Goal: Task Accomplishment & Management: Manage account settings

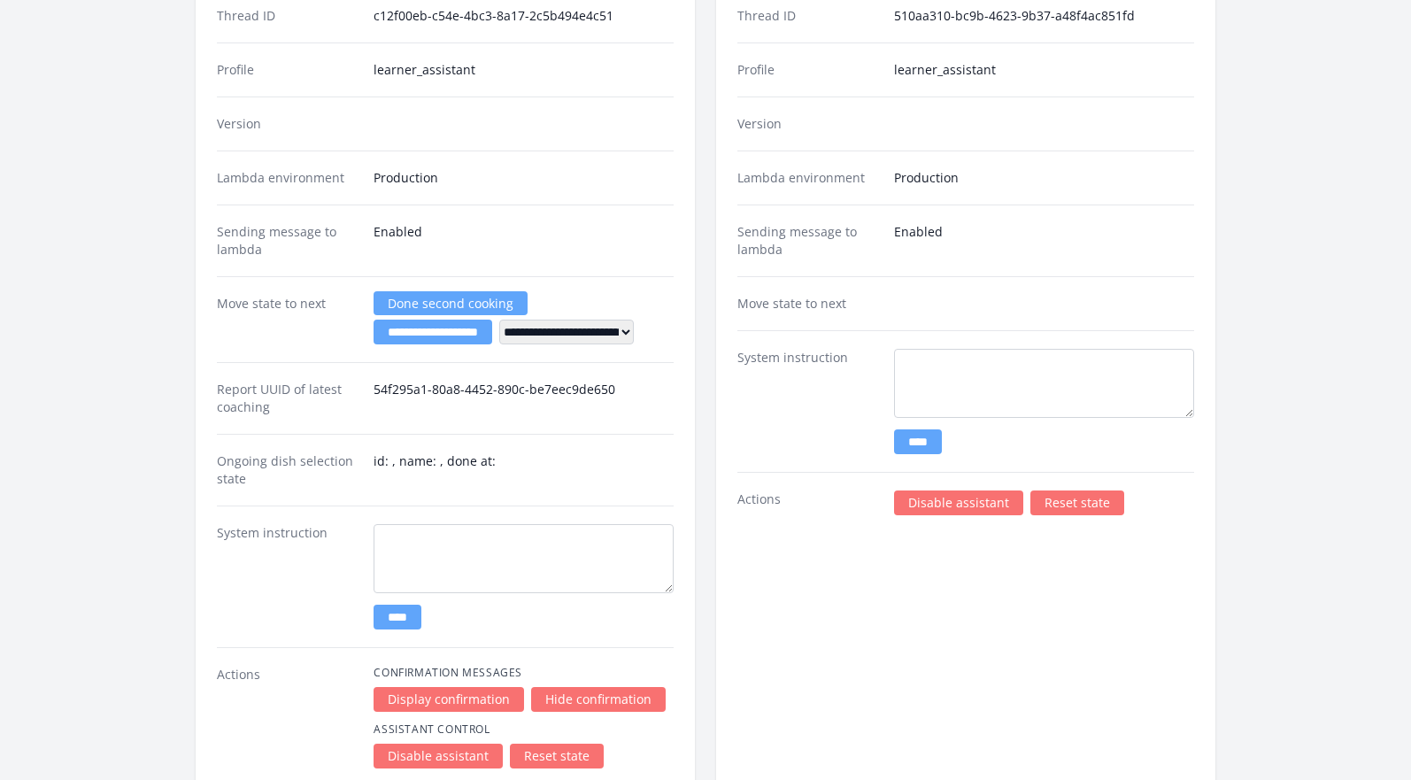
scroll to position [2550, 0]
click at [916, 492] on link "Disable assistant" at bounding box center [958, 501] width 129 height 25
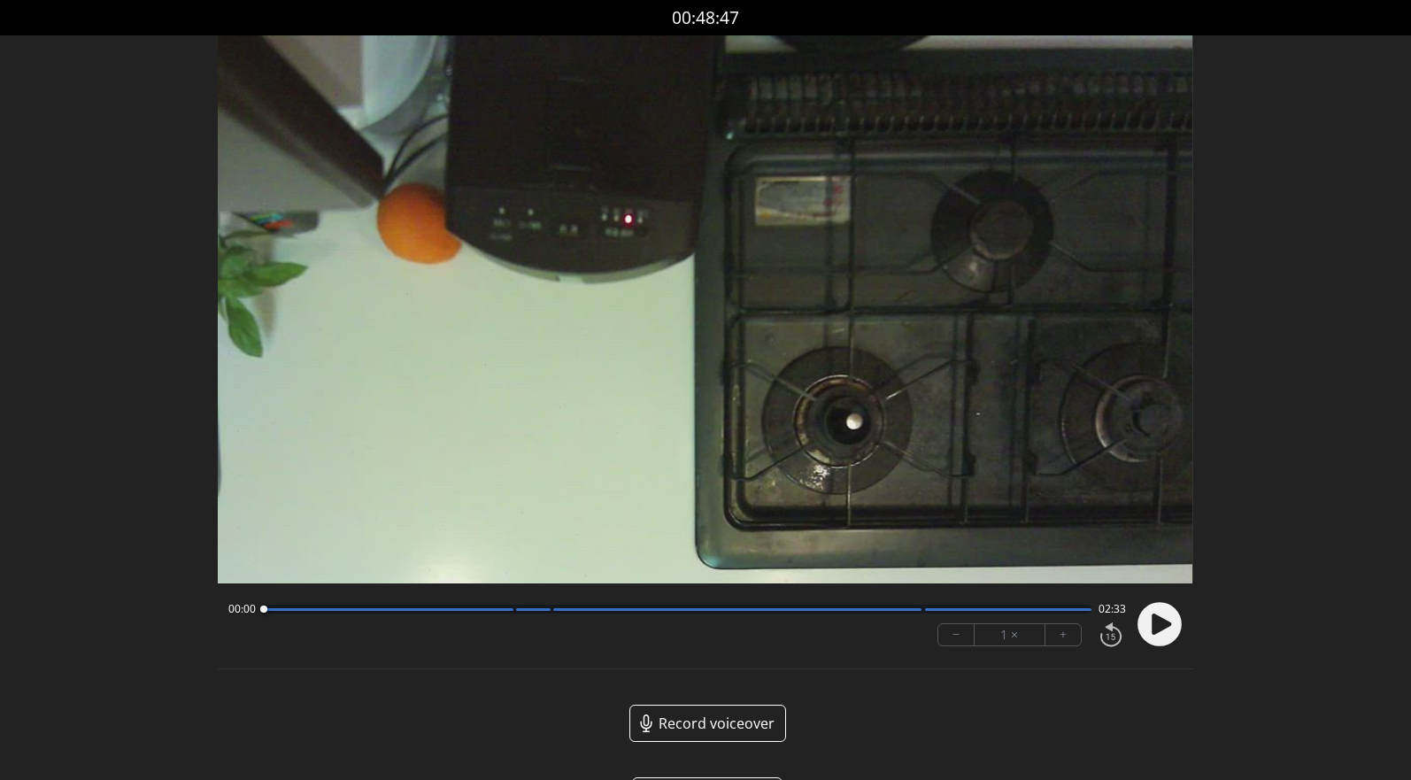
click at [1150, 629] on circle at bounding box center [1159, 625] width 44 height 44
click at [1074, 635] on button "+" at bounding box center [1062, 634] width 35 height 21
click at [1073, 634] on button "+" at bounding box center [1062, 634] width 35 height 21
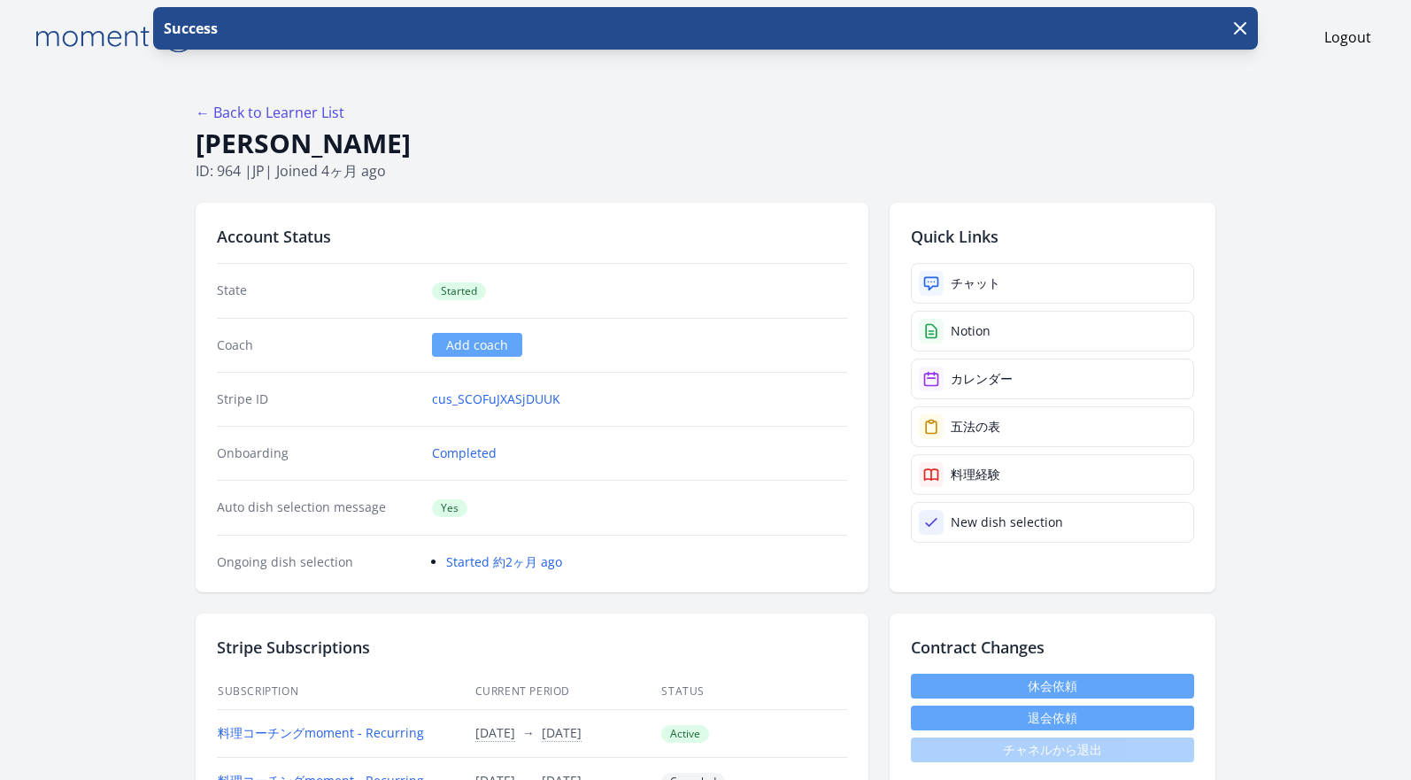
drag, startPoint x: 409, startPoint y: 141, endPoint x: 187, endPoint y: 134, distance: 222.2
copy h1 "Sugiyama Kikue"
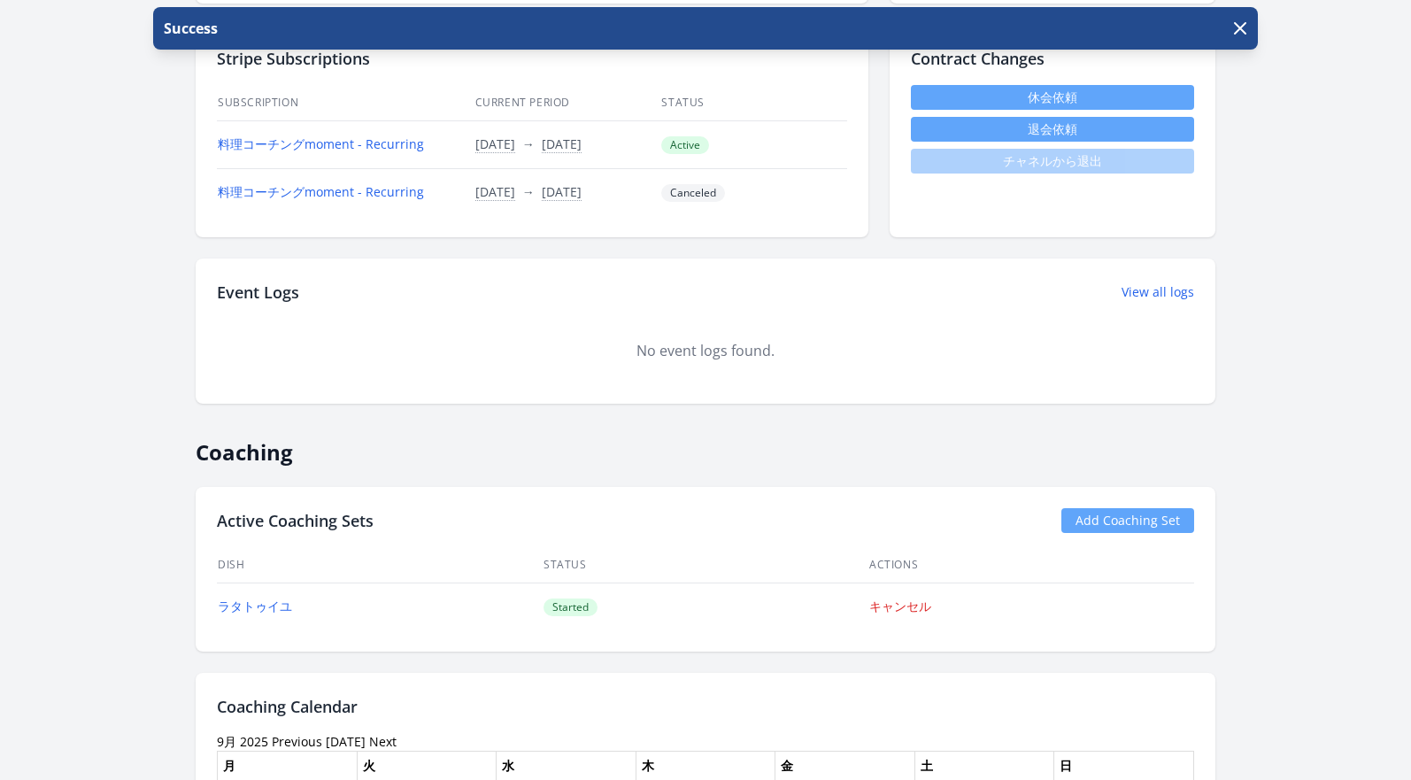
scroll to position [781, 0]
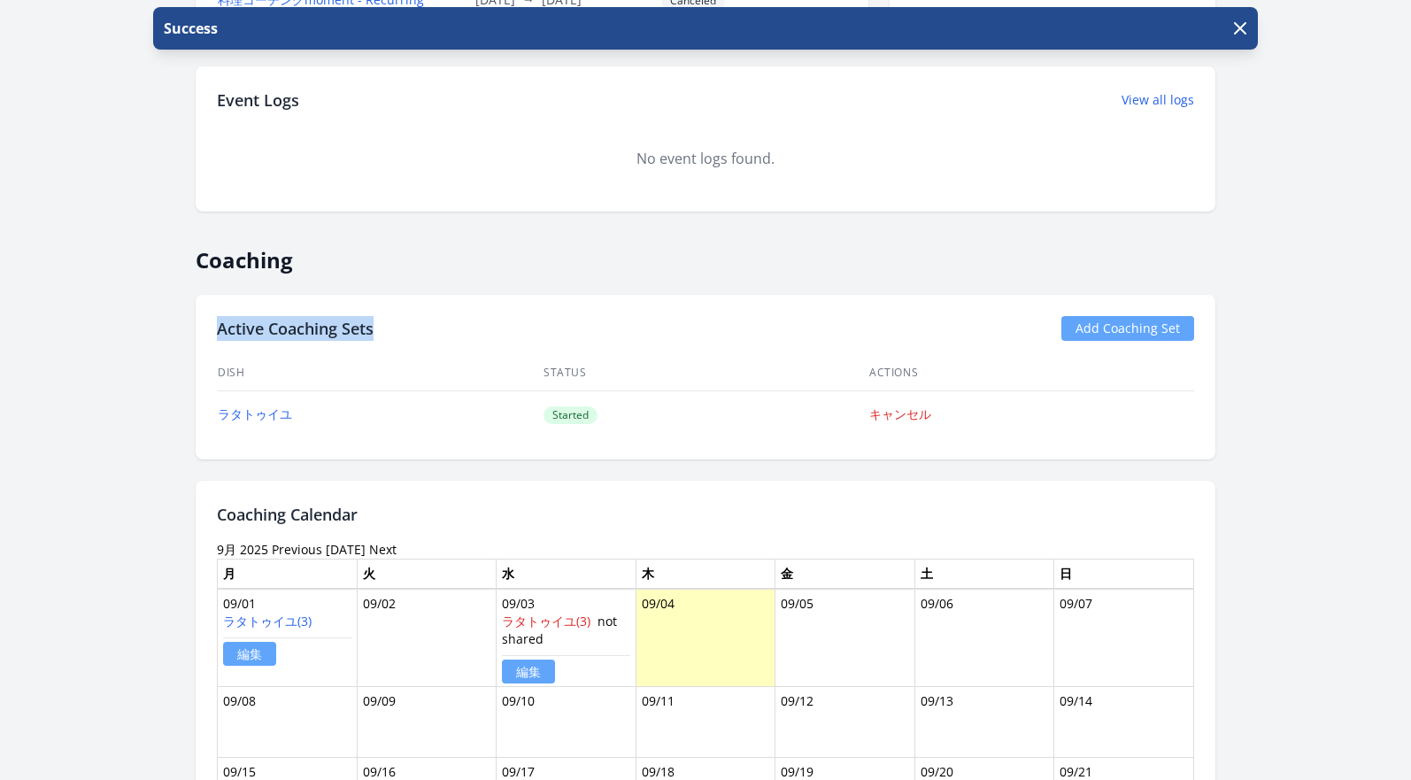
drag, startPoint x: 387, startPoint y: 330, endPoint x: 219, endPoint y: 329, distance: 168.1
click at [219, 329] on div "Active Coaching Sets Add Coaching Set" at bounding box center [705, 328] width 977 height 25
copy h2 "Active Coaching Sets"
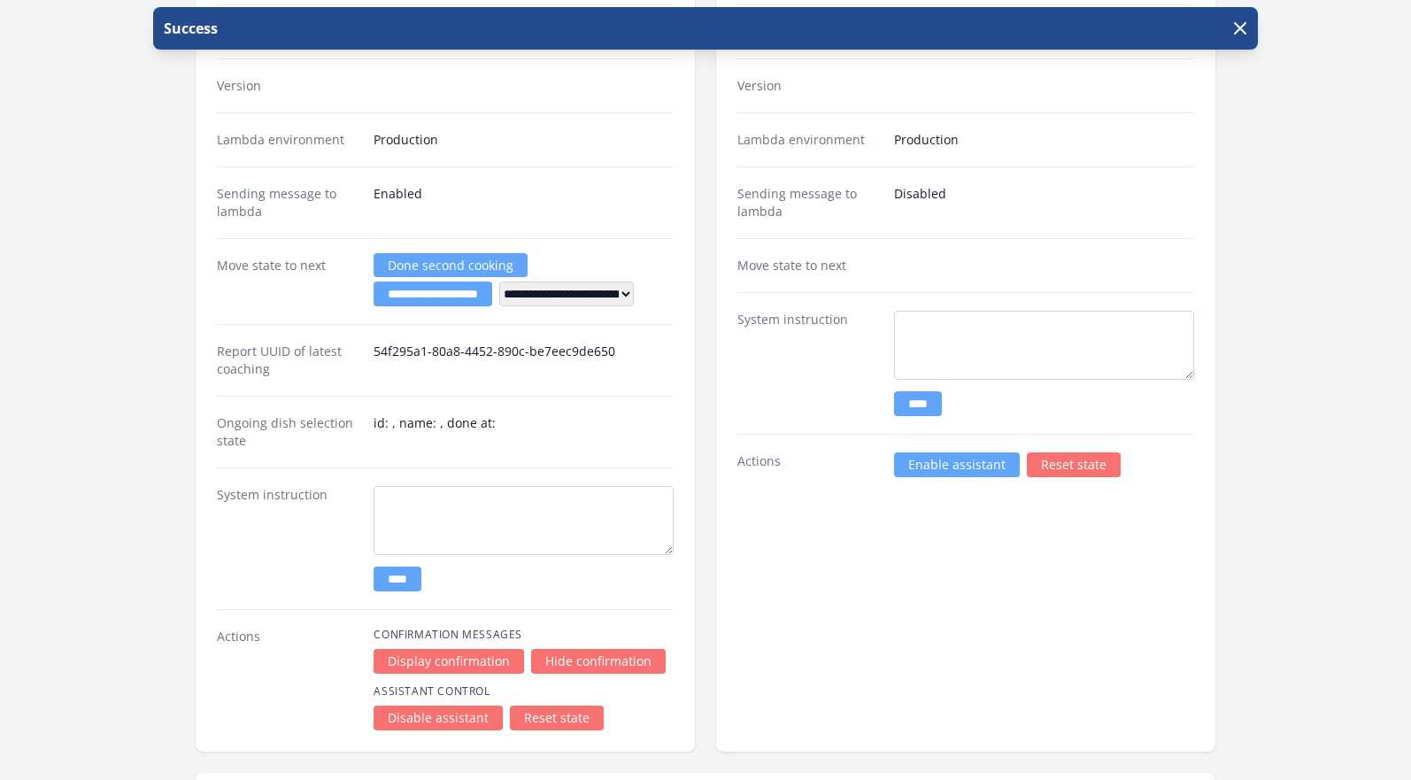
scroll to position [2797, 0]
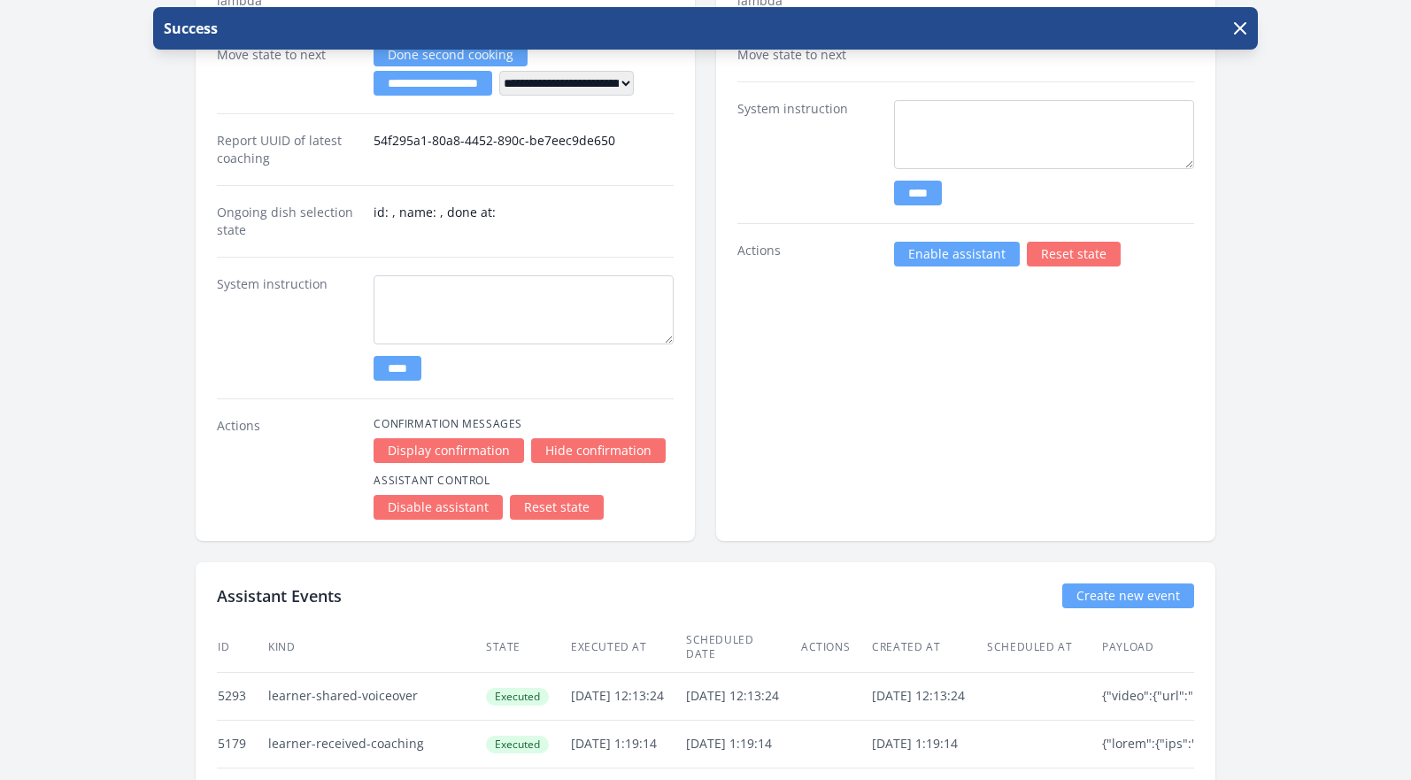
click at [960, 256] on link "Enable assistant" at bounding box center [957, 254] width 126 height 25
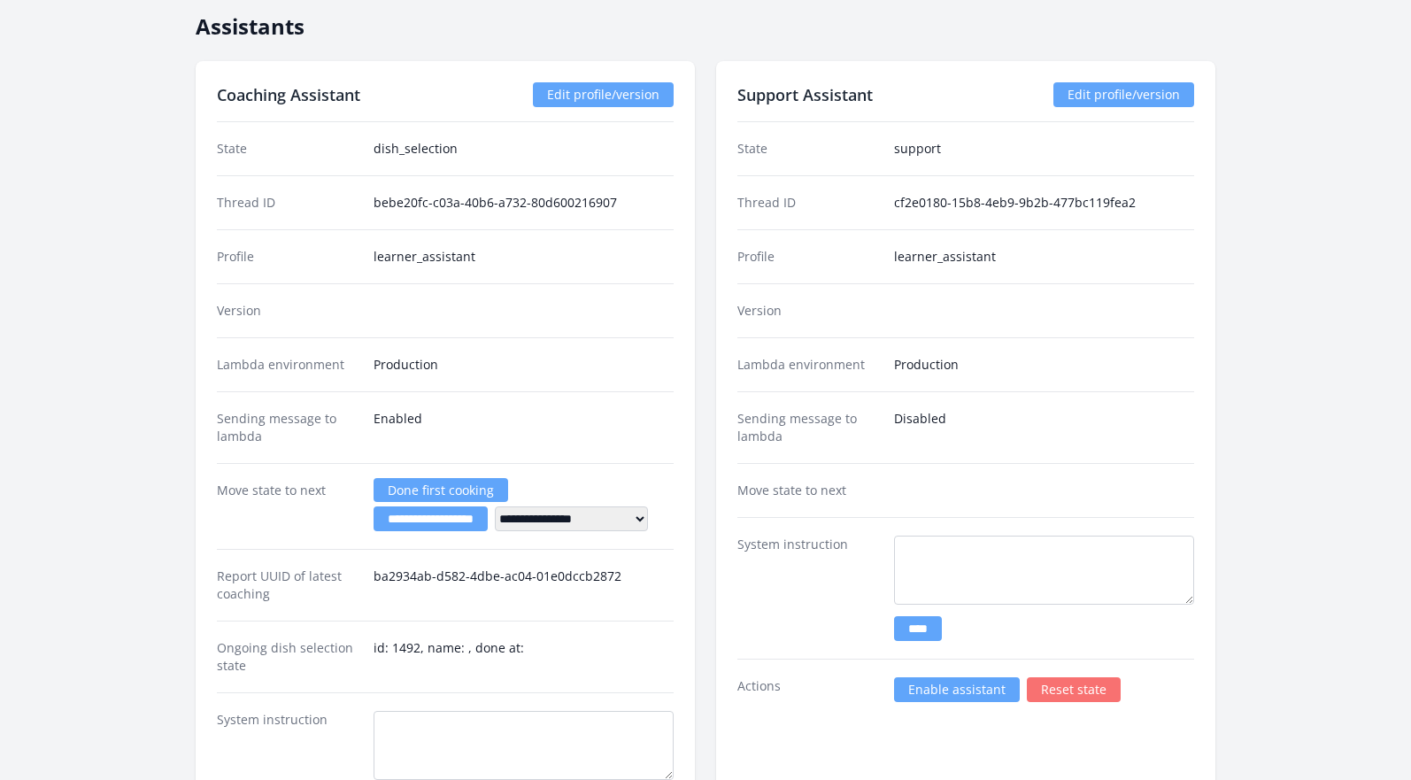
scroll to position [2820, 0]
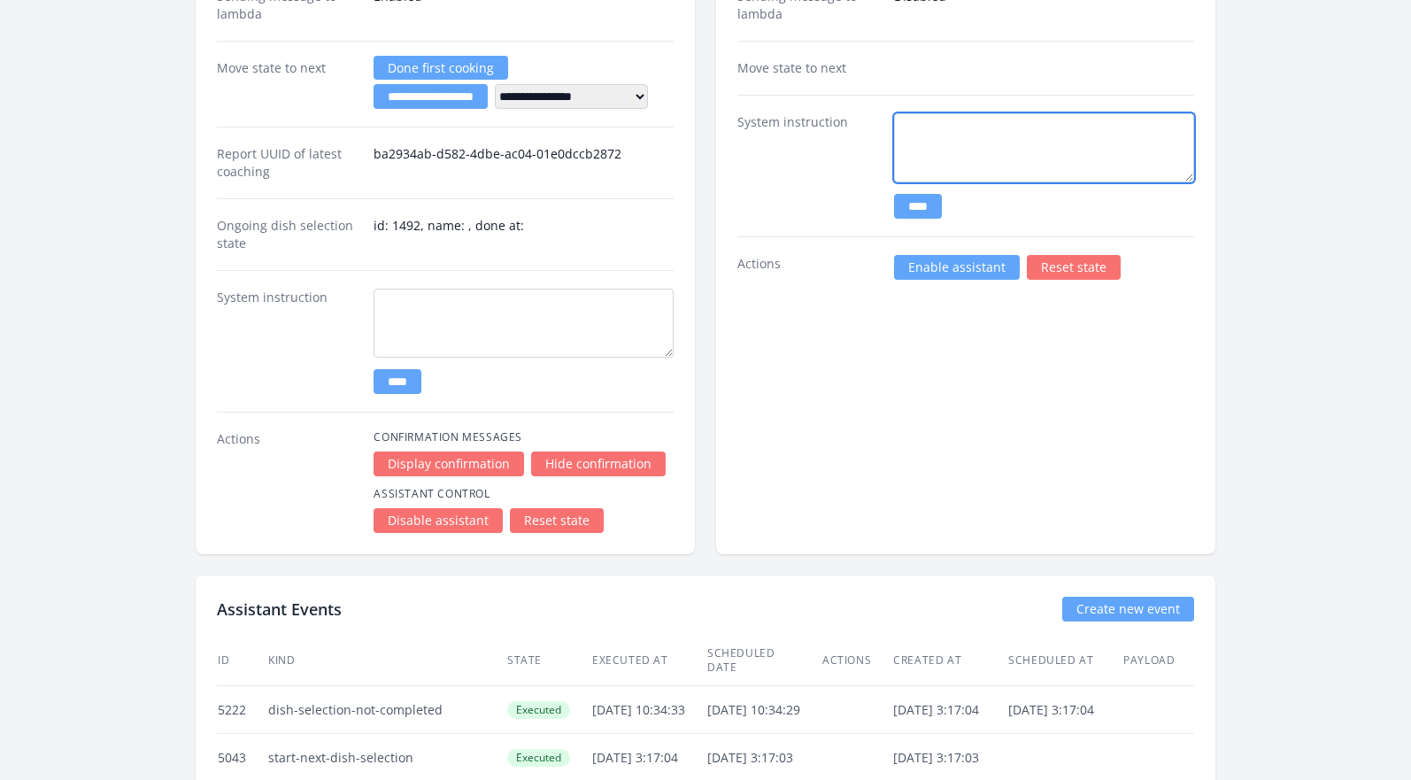
click at [949, 146] on textarea at bounding box center [1044, 147] width 300 height 69
paste textarea "**********"
type textarea "**********"
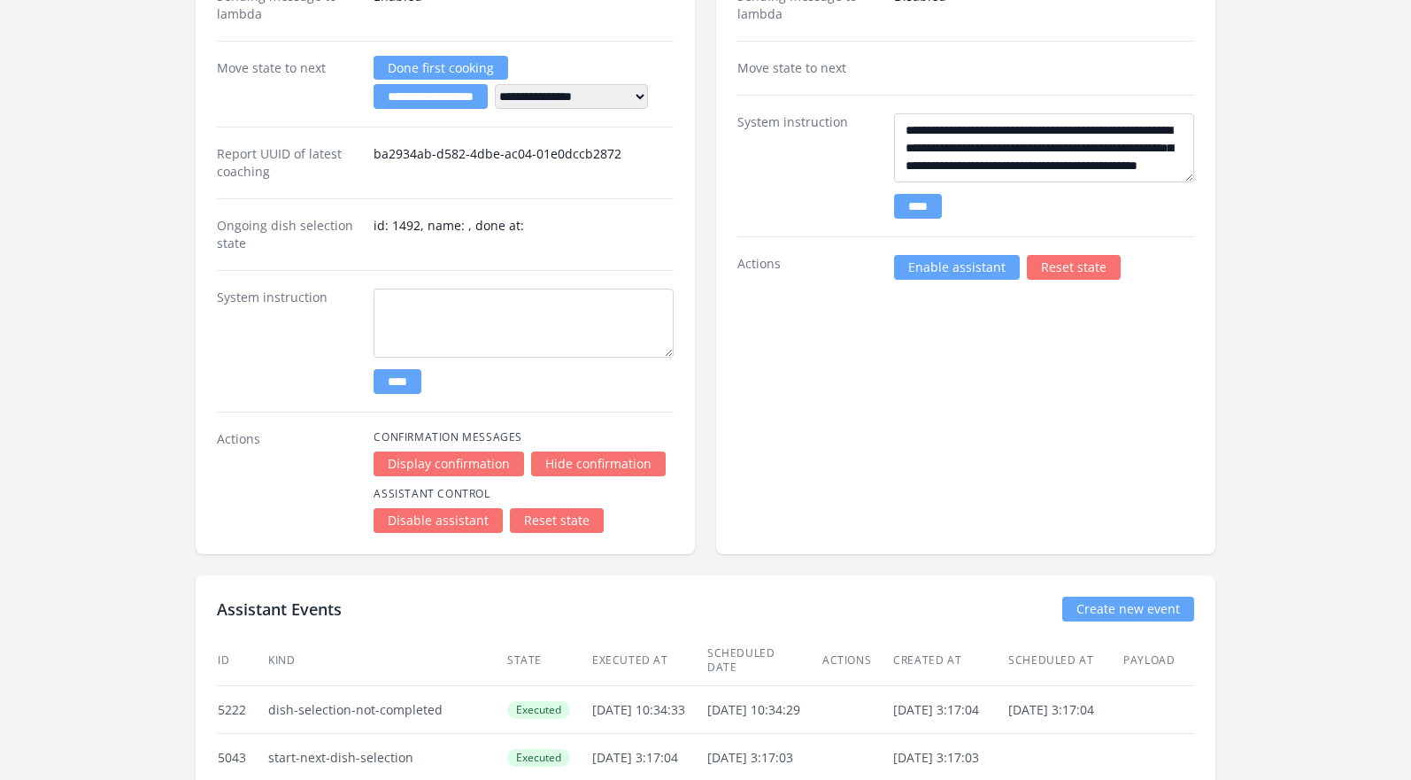
click at [919, 211] on input "****" at bounding box center [918, 206] width 48 height 25
click at [533, 313] on textarea at bounding box center [523, 323] width 300 height 69
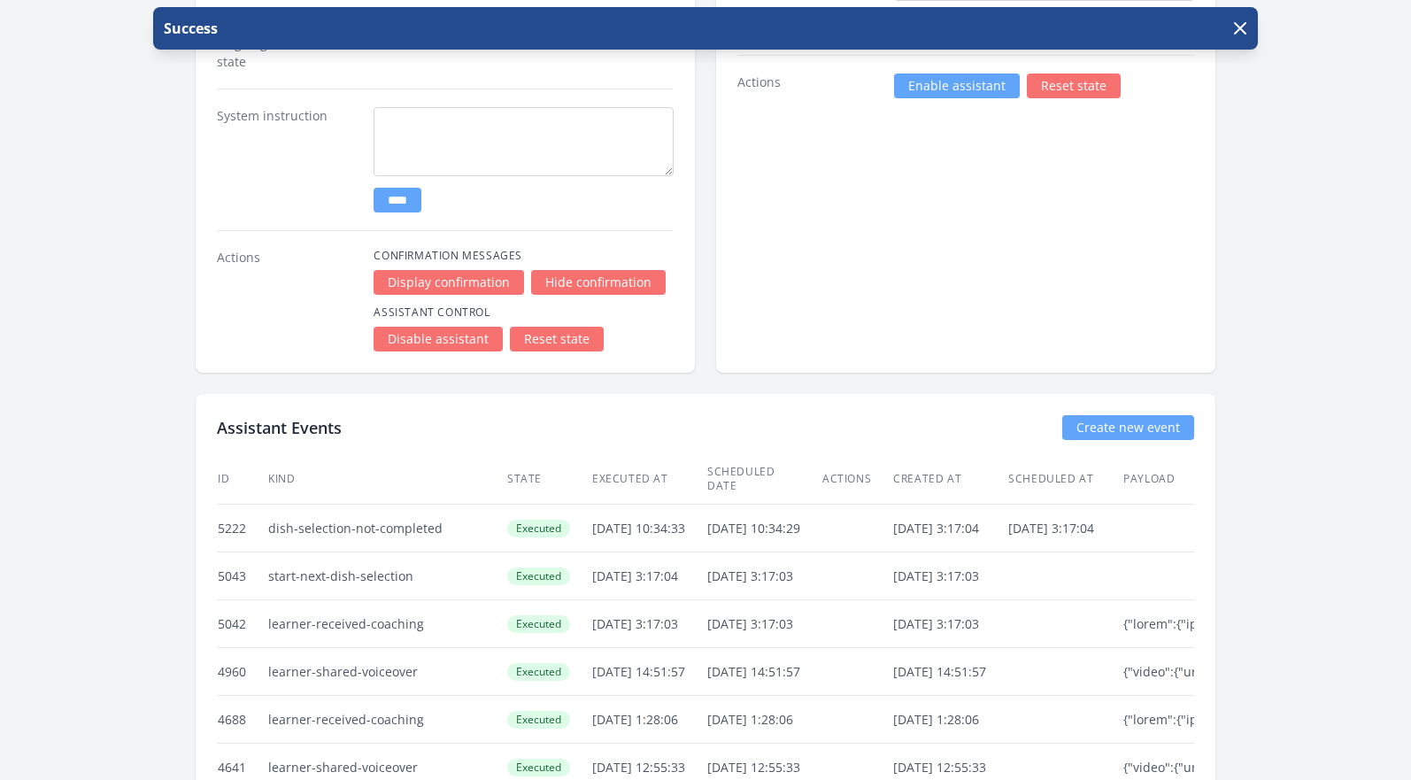
scroll to position [2959, 0]
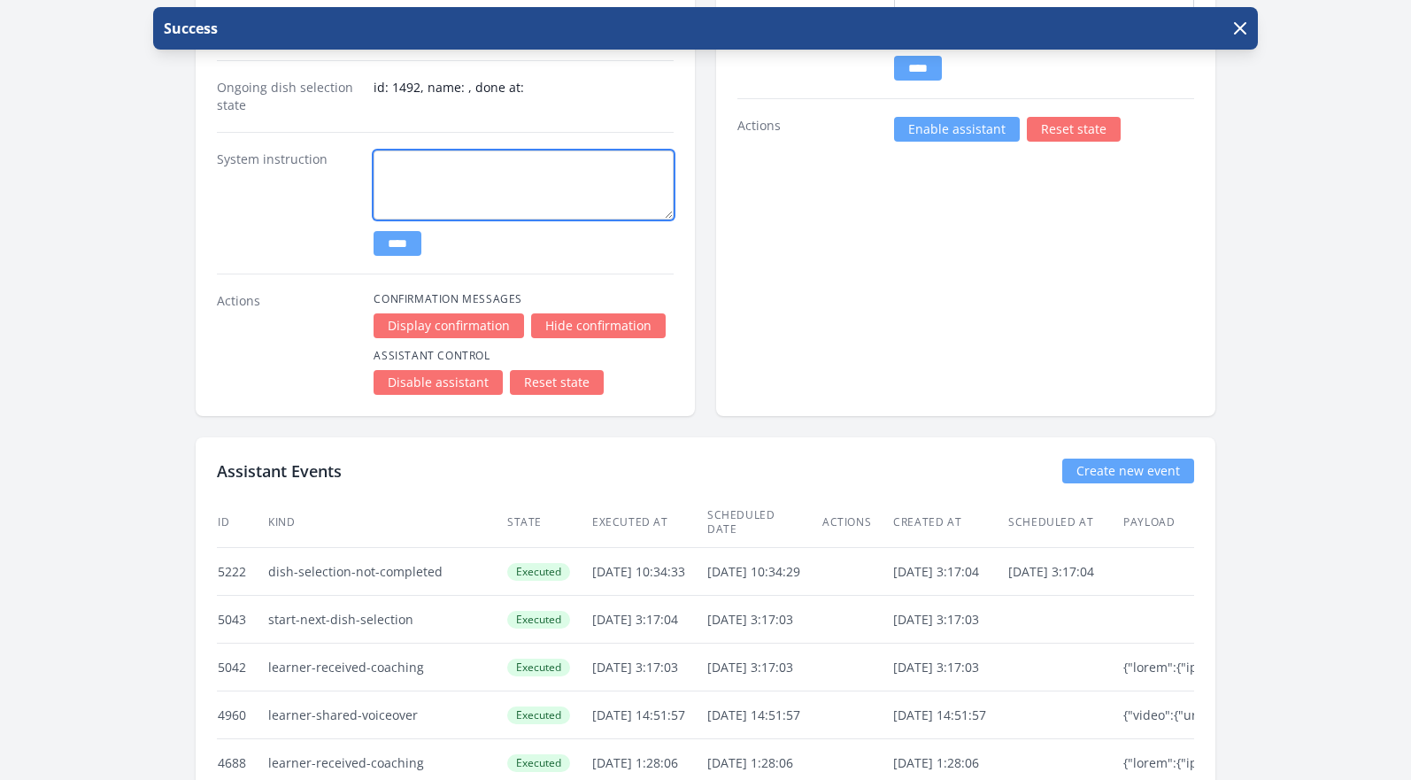
click at [504, 177] on textarea at bounding box center [523, 184] width 300 height 69
paste textarea "**********"
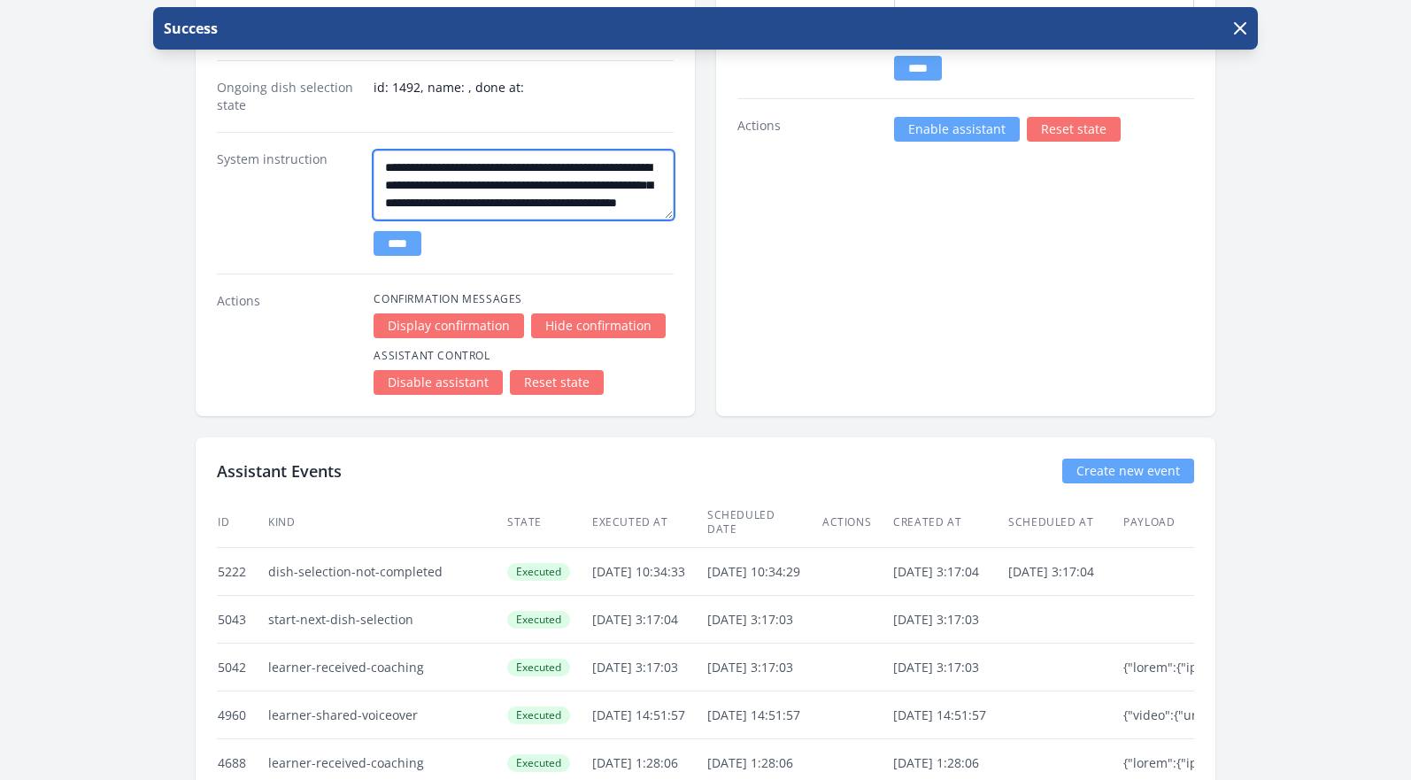
scroll to position [28, 0]
type textarea "**********"
click at [406, 242] on input "****" at bounding box center [397, 243] width 48 height 25
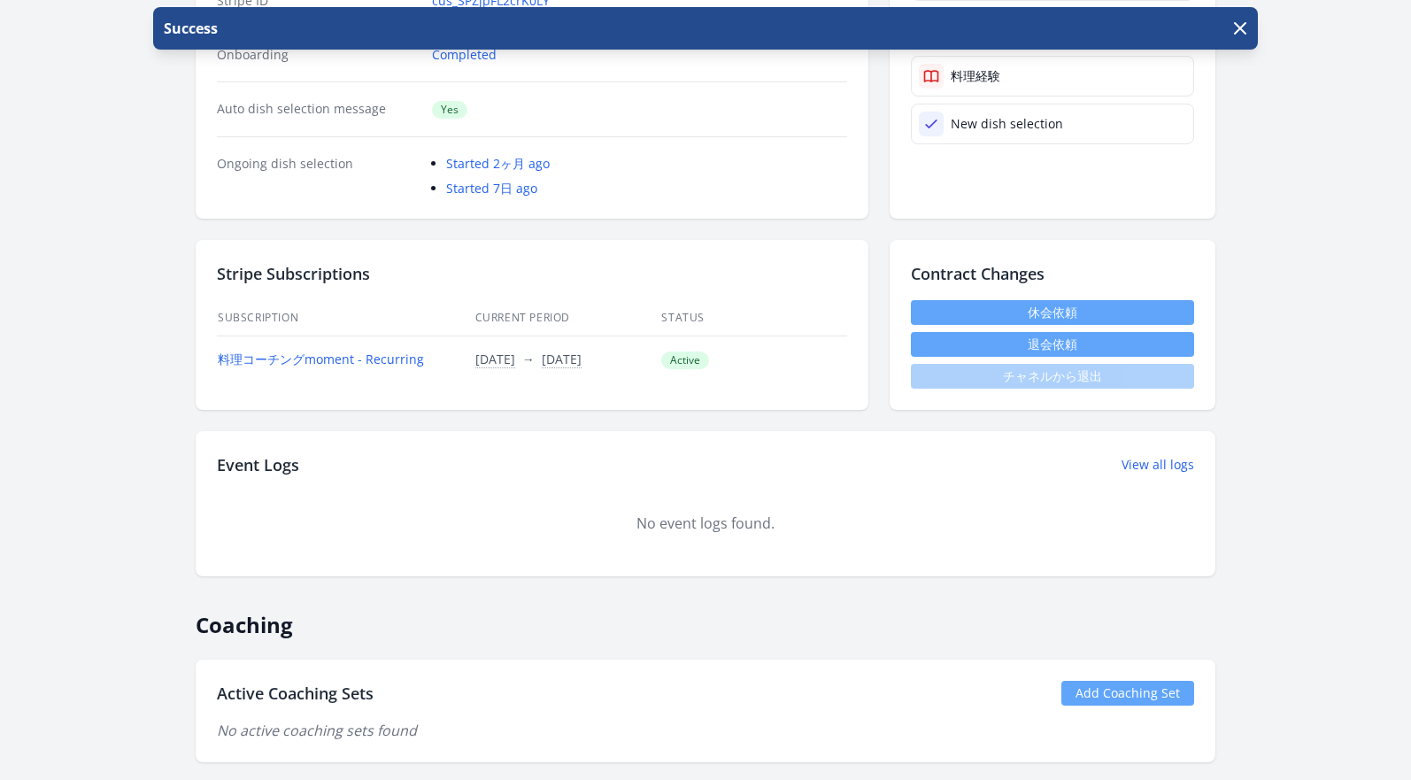
scroll to position [573, 0]
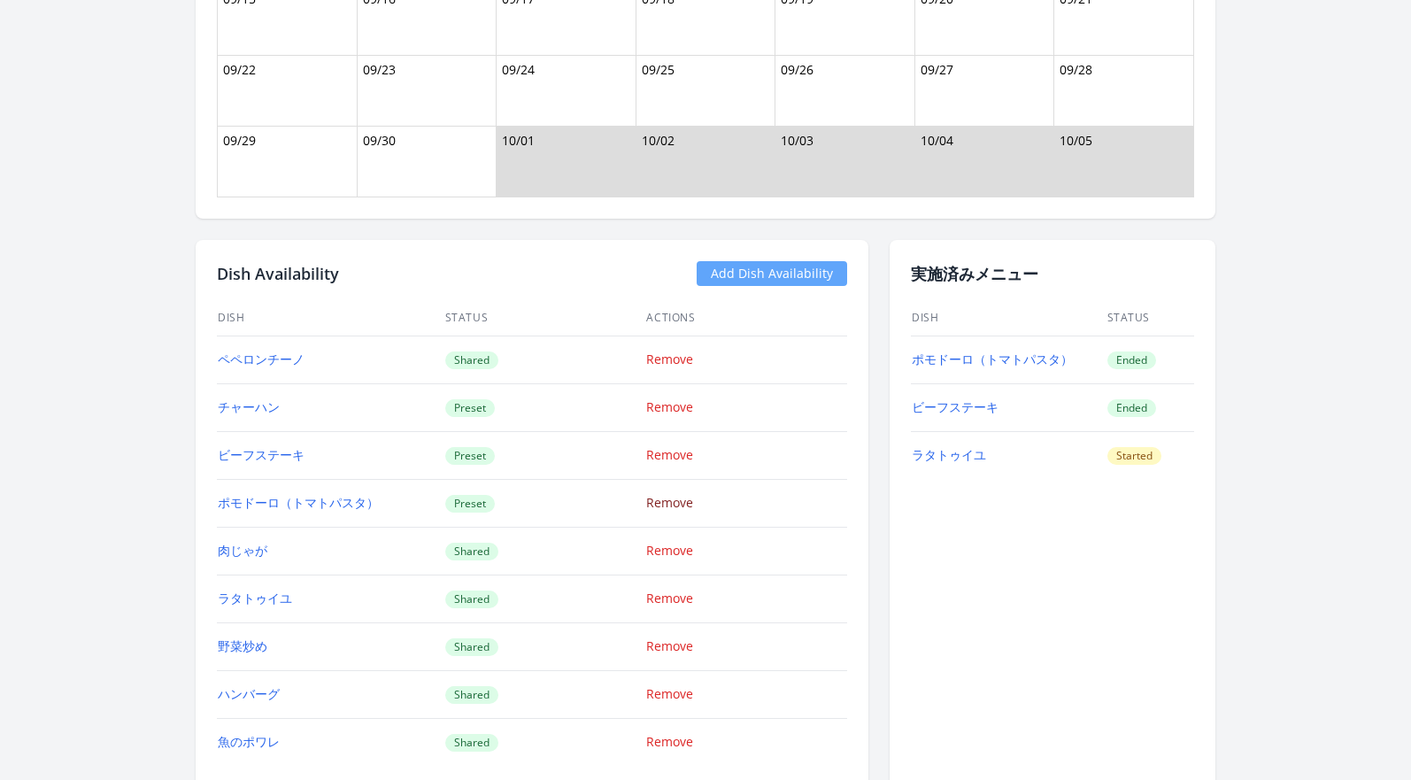
scroll to position [1178, 0]
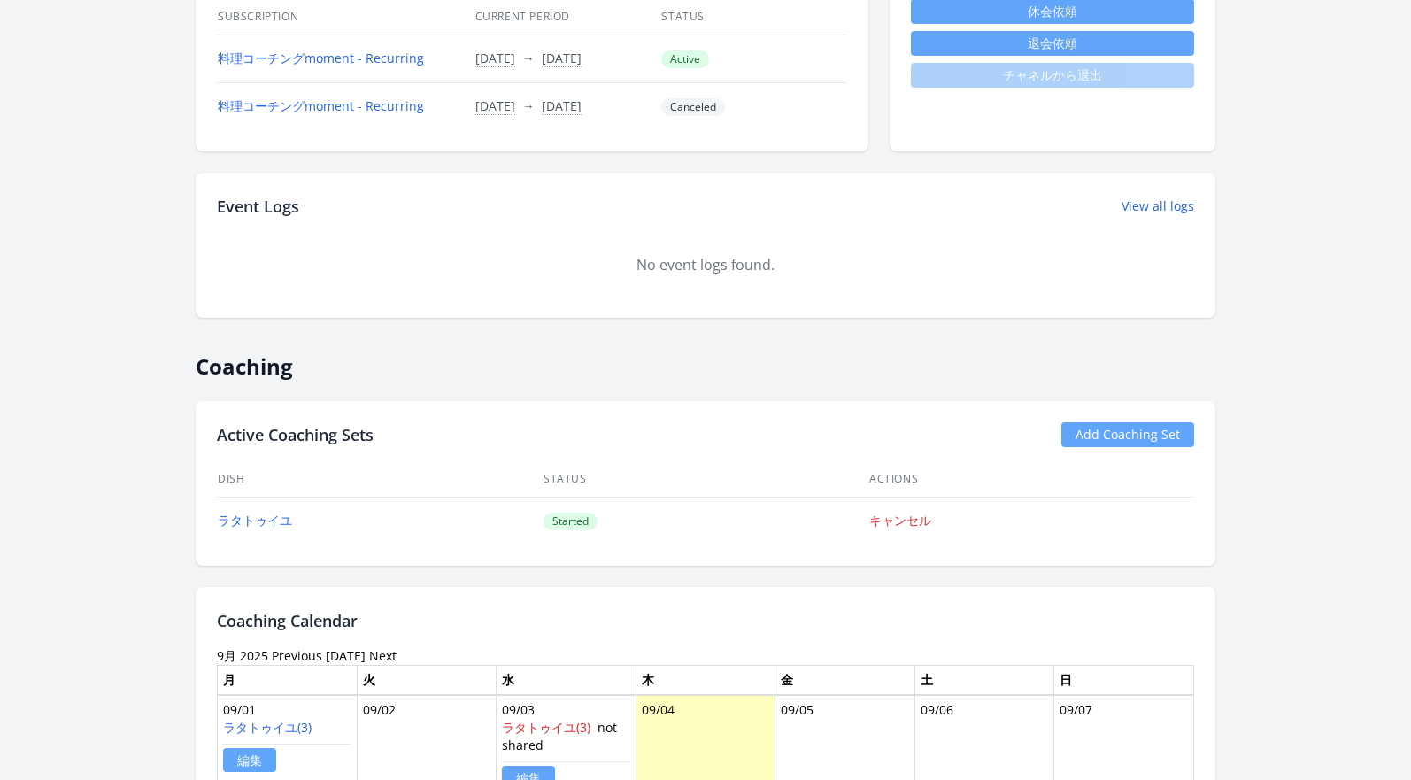
scroll to position [881, 0]
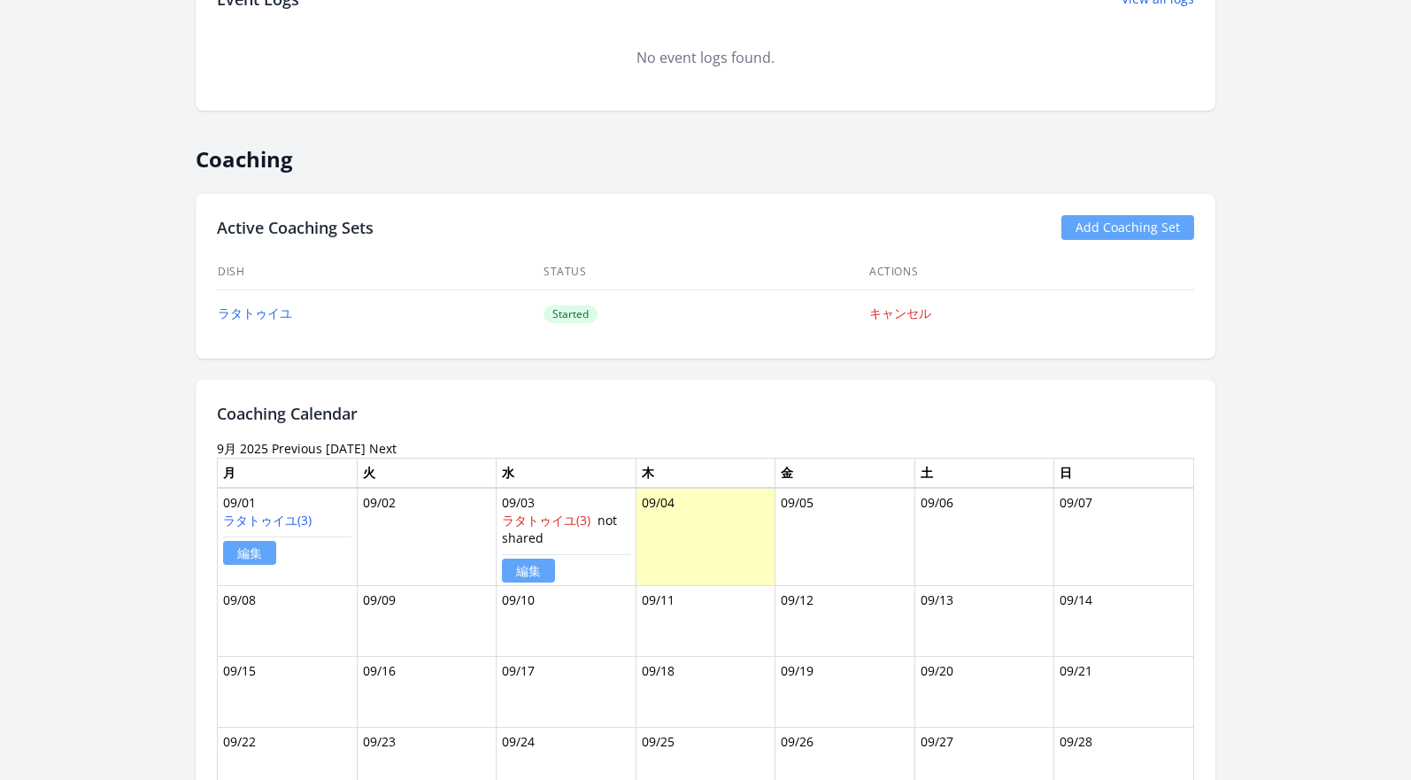
click at [1089, 235] on link "Add Coaching Set" at bounding box center [1127, 227] width 133 height 25
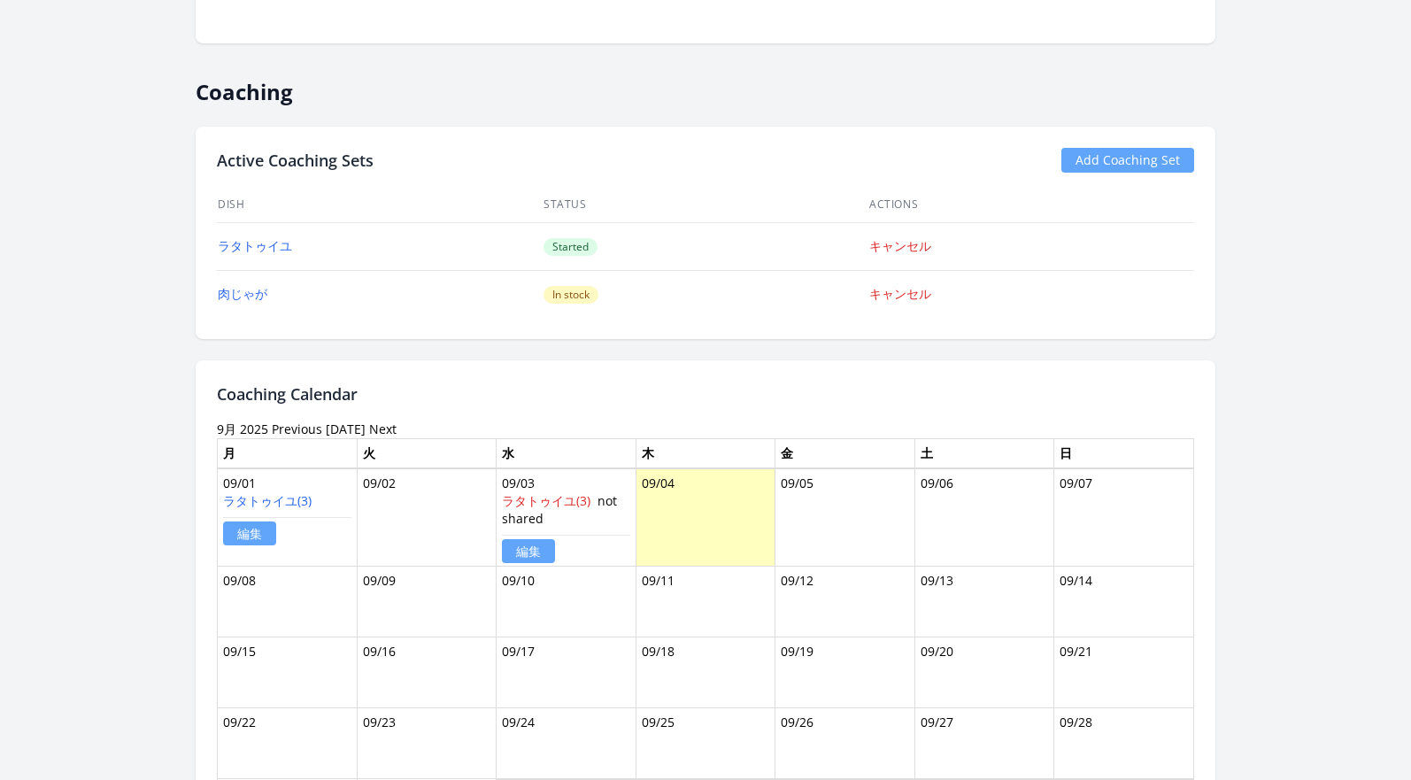
scroll to position [816, 0]
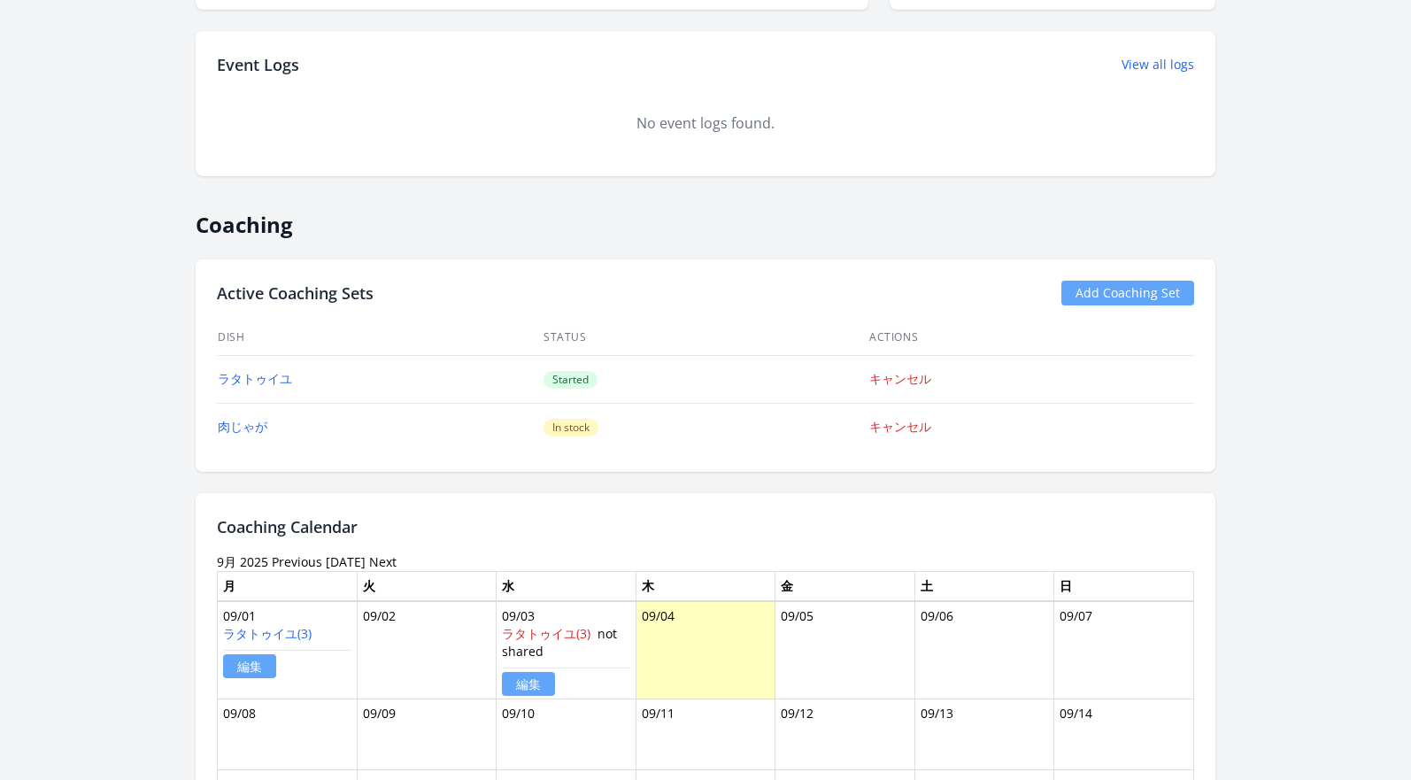
drag, startPoint x: 614, startPoint y: 431, endPoint x: 549, endPoint y: 431, distance: 65.5
click at [549, 431] on td "In stock" at bounding box center [705, 427] width 326 height 48
copy span "In stock"
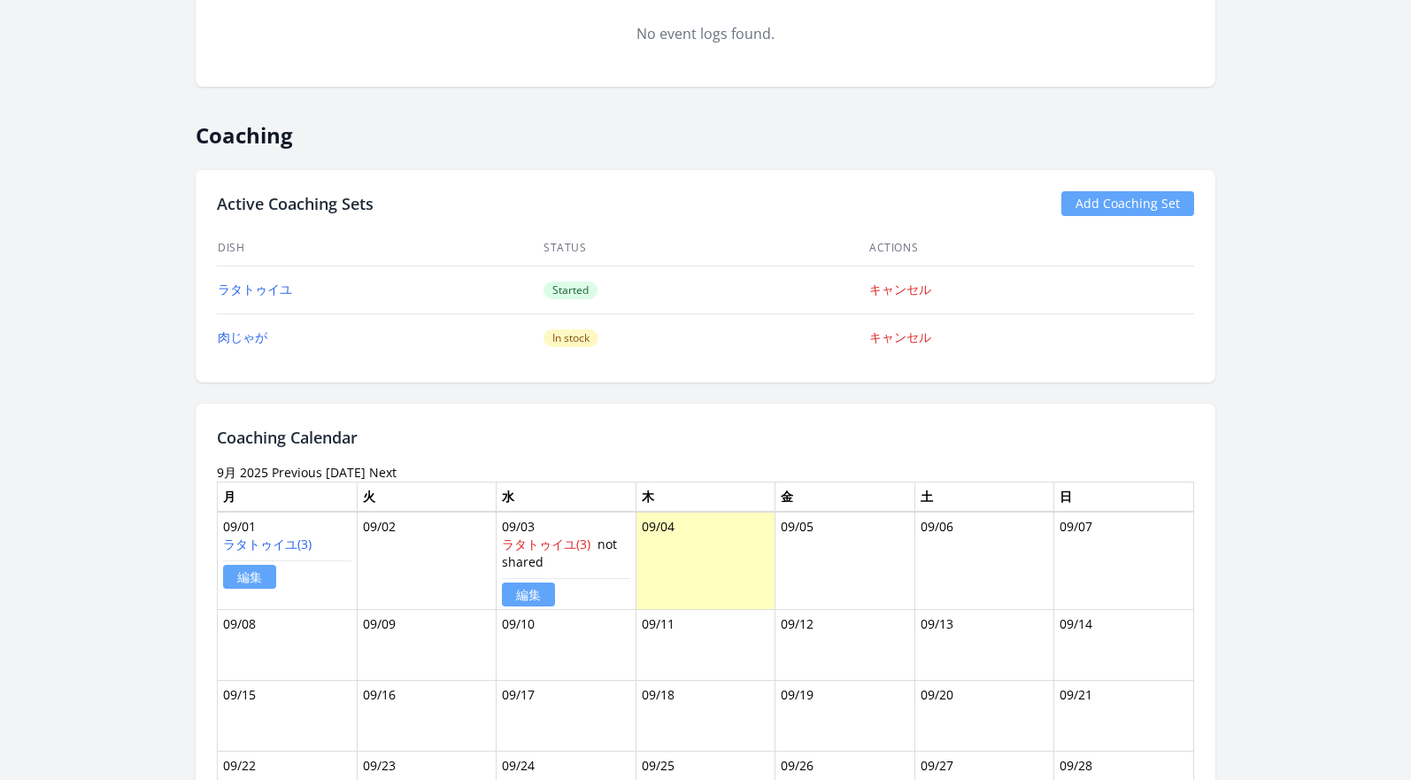
scroll to position [919, 0]
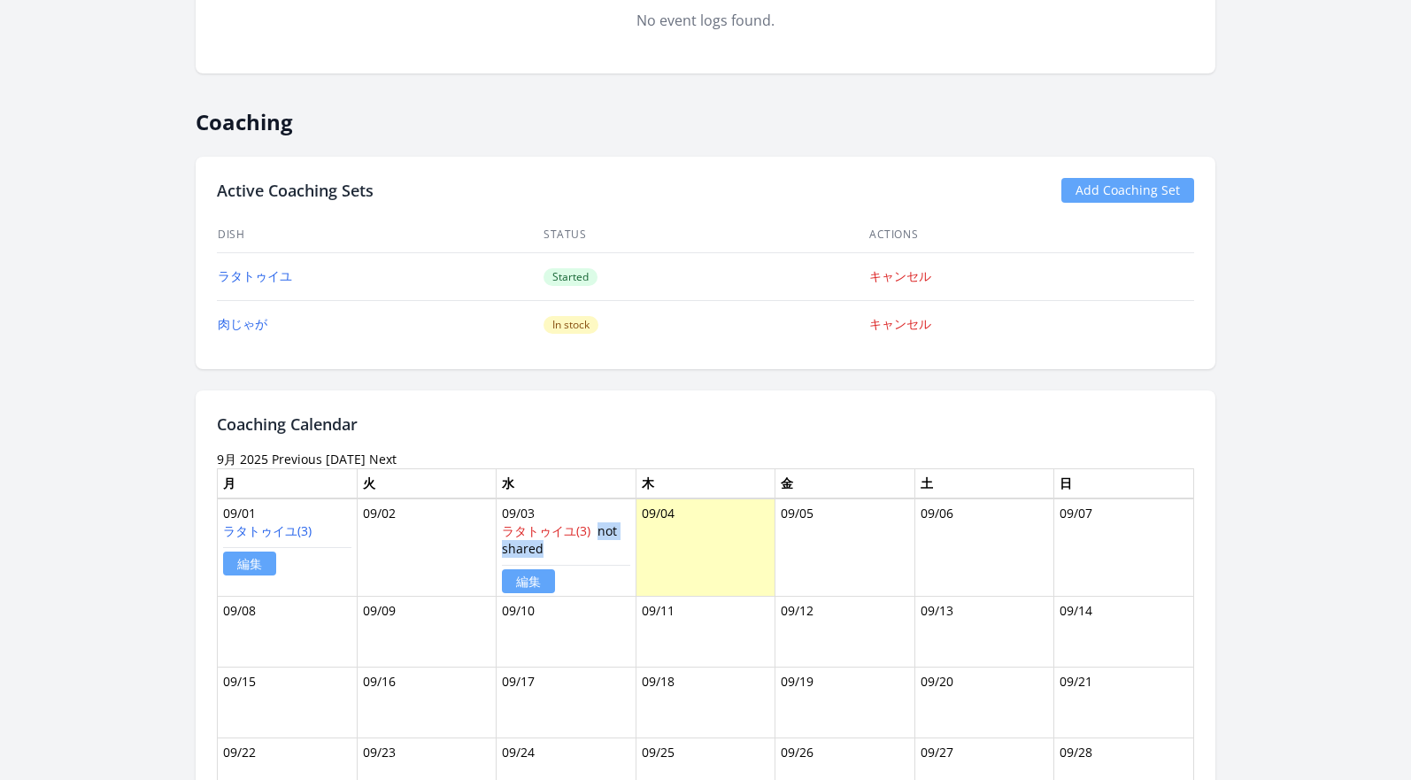
drag, startPoint x: 596, startPoint y: 529, endPoint x: 615, endPoint y: 546, distance: 25.7
click at [615, 546] on div "ラタトゥイユ(3) not shared 編集" at bounding box center [566, 556] width 128 height 68
copy span "not shared"
drag, startPoint x: 378, startPoint y: 191, endPoint x: 208, endPoint y: 189, distance: 169.9
click at [208, 189] on div "Active Coaching Sets Add Coaching Set Dish Status Actions ラタトゥイユ Started キャンセル …" at bounding box center [706, 263] width 1020 height 212
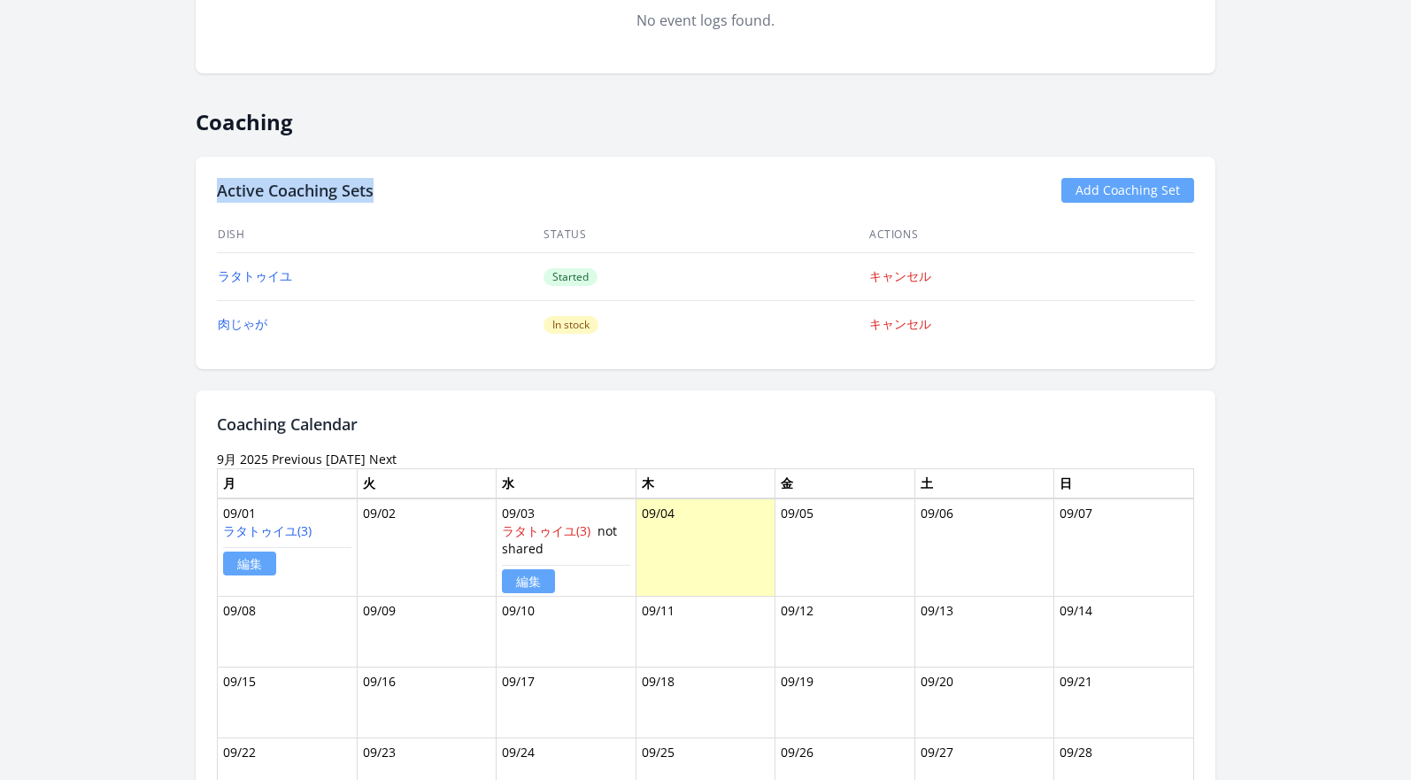
copy h2 "Active Coaching Sets"
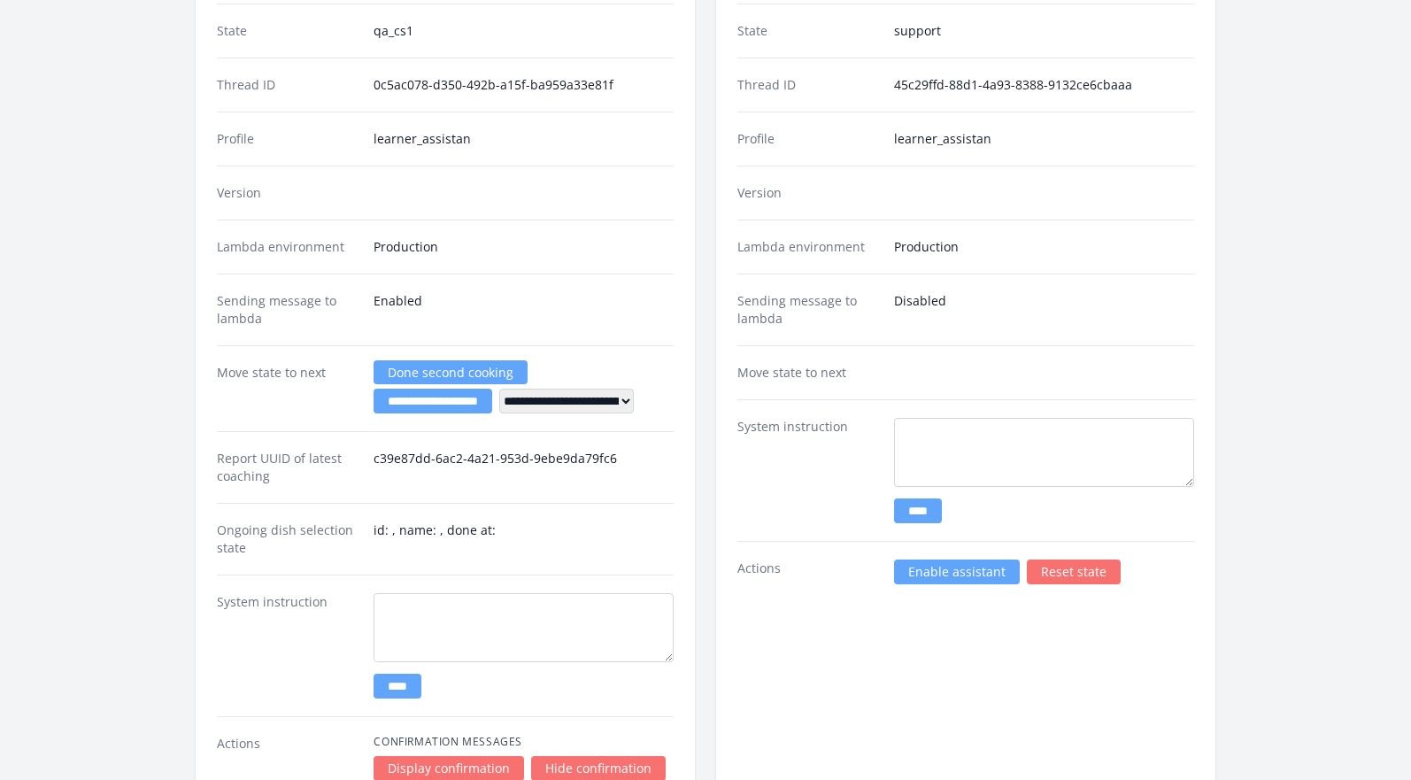
scroll to position [2366, 0]
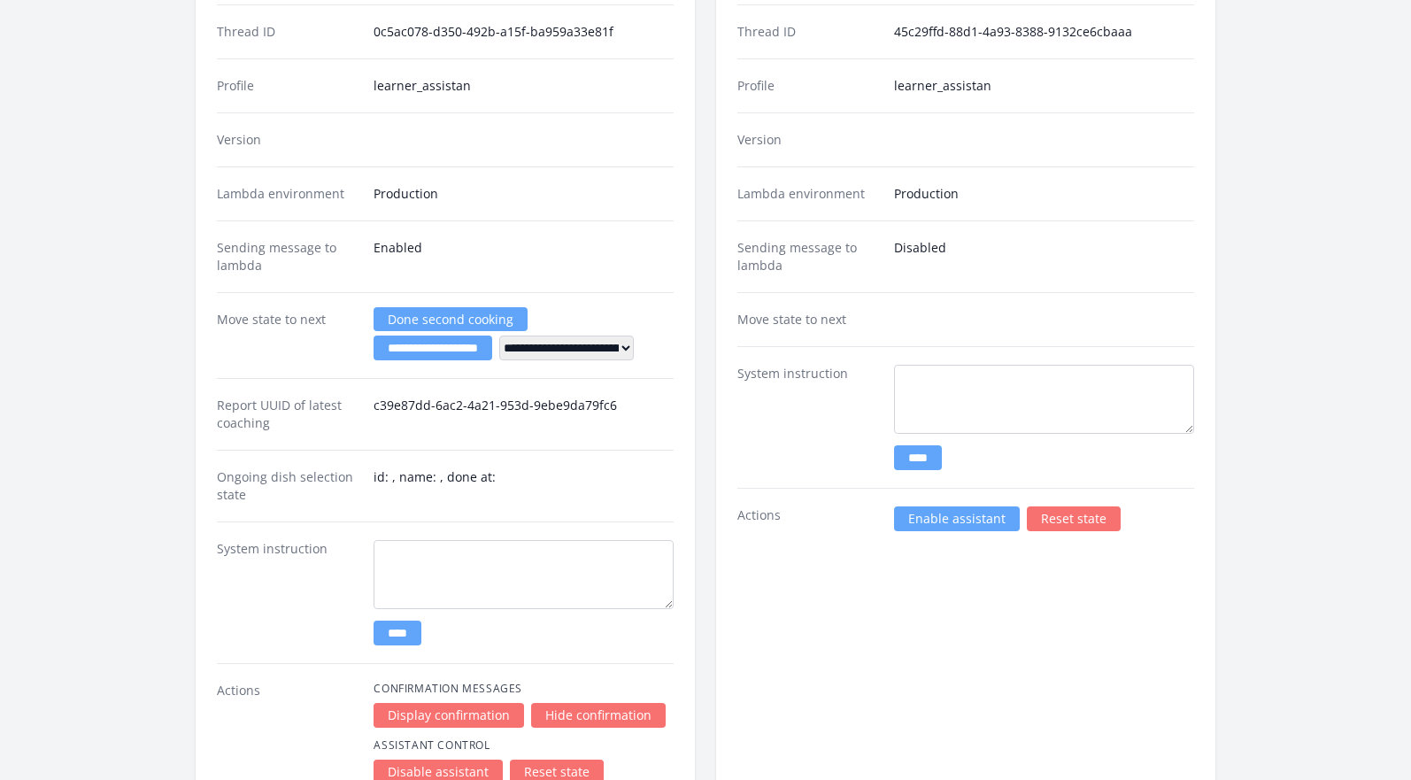
click at [956, 522] on link "Enable assistant" at bounding box center [957, 518] width 126 height 25
